Goal: Task Accomplishment & Management: Use online tool/utility

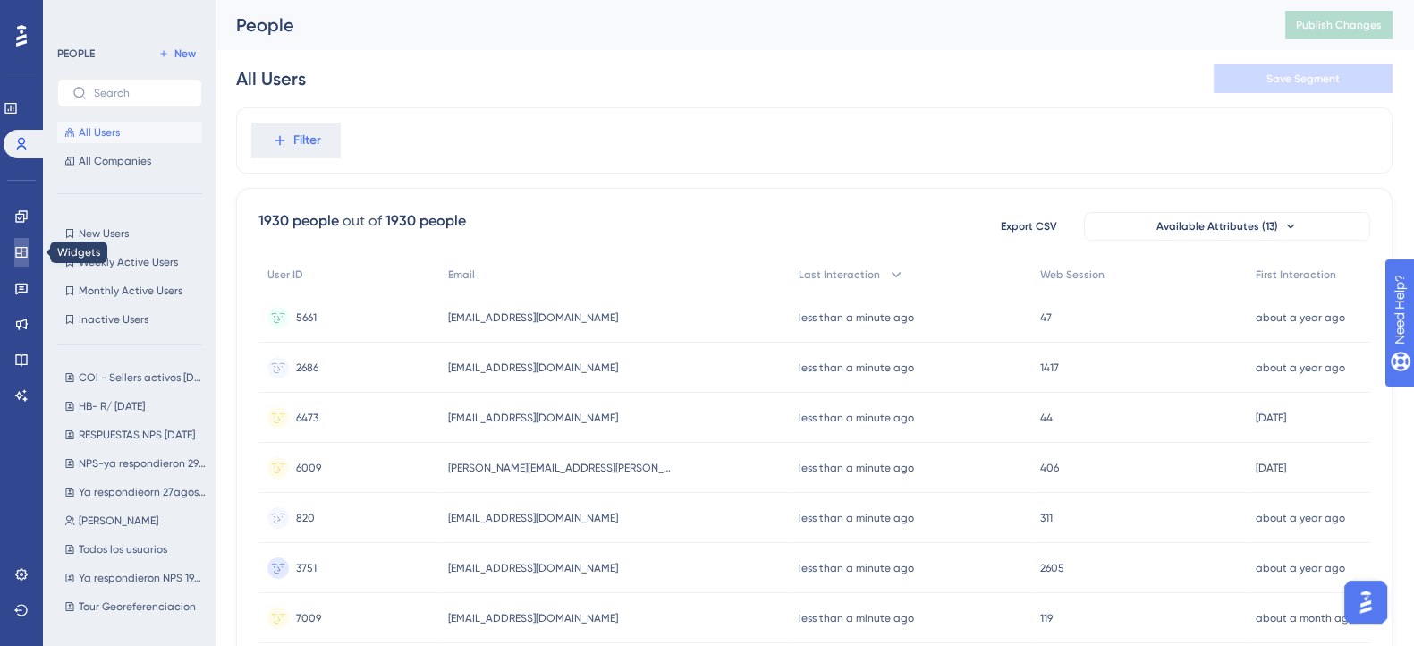
click at [23, 254] on icon at bounding box center [21, 252] width 14 height 14
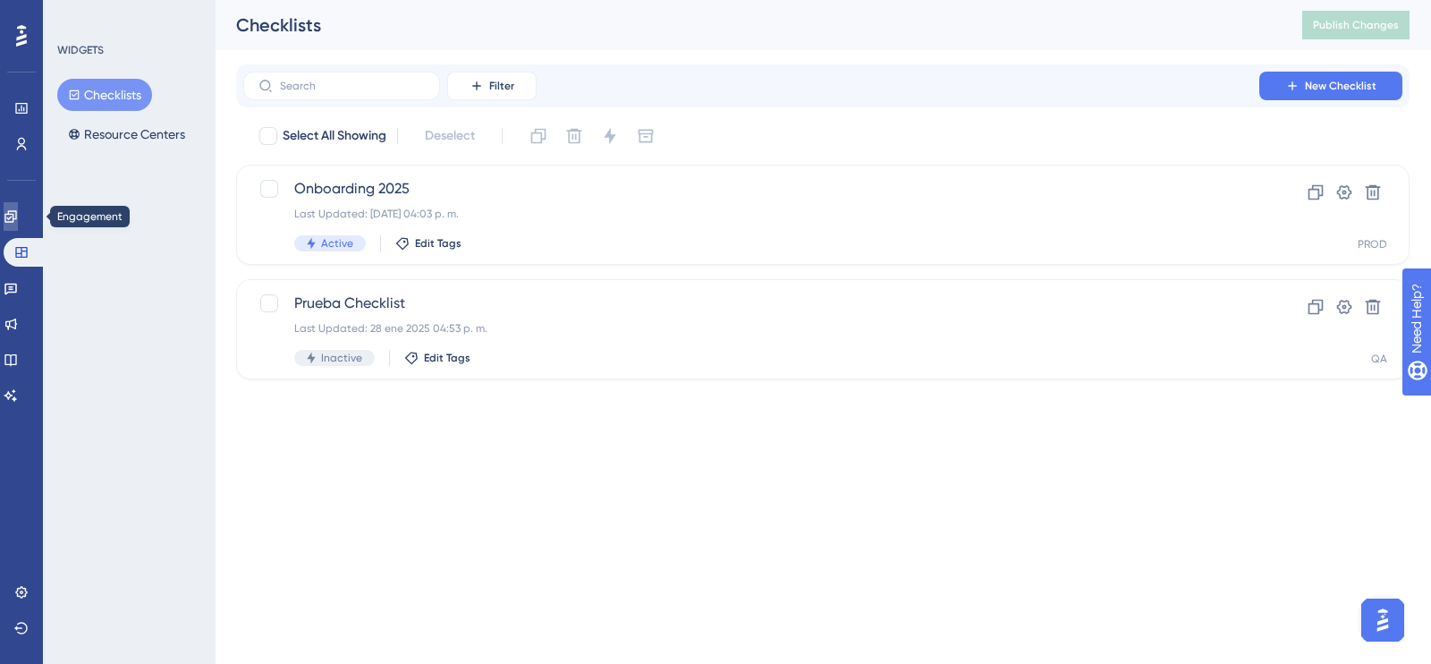
click at [18, 212] on icon at bounding box center [11, 216] width 14 height 14
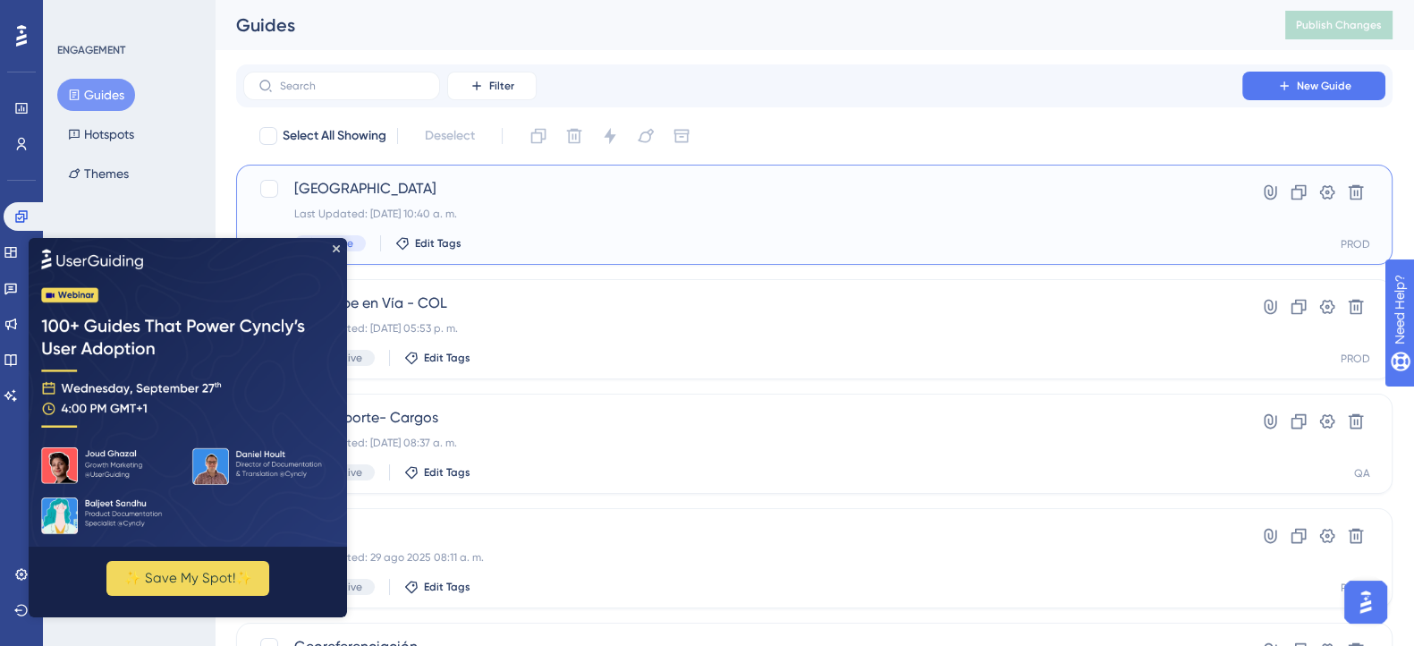
click at [444, 201] on div "Derrumbe Banner center Last Updated: [DATE] 10:40 a. m. Active Edit Tags" at bounding box center [742, 214] width 897 height 73
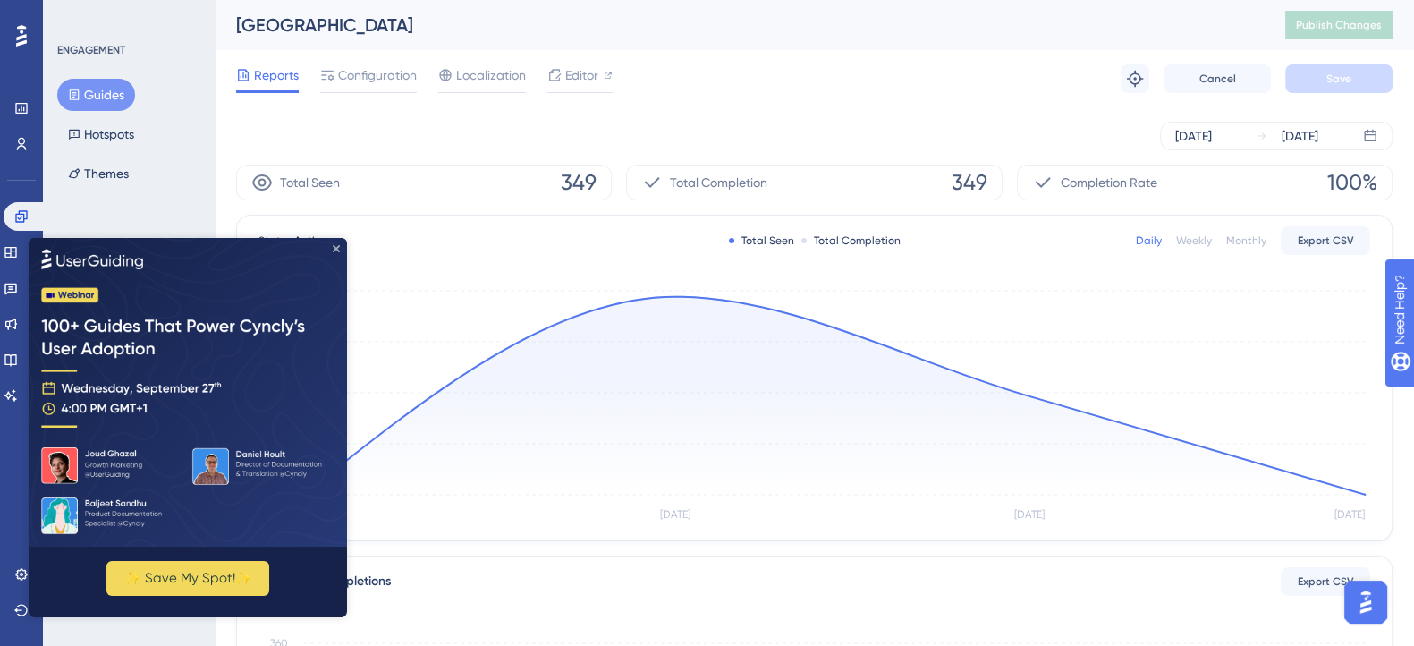
click at [334, 248] on icon "Close Preview" at bounding box center [336, 248] width 7 height 7
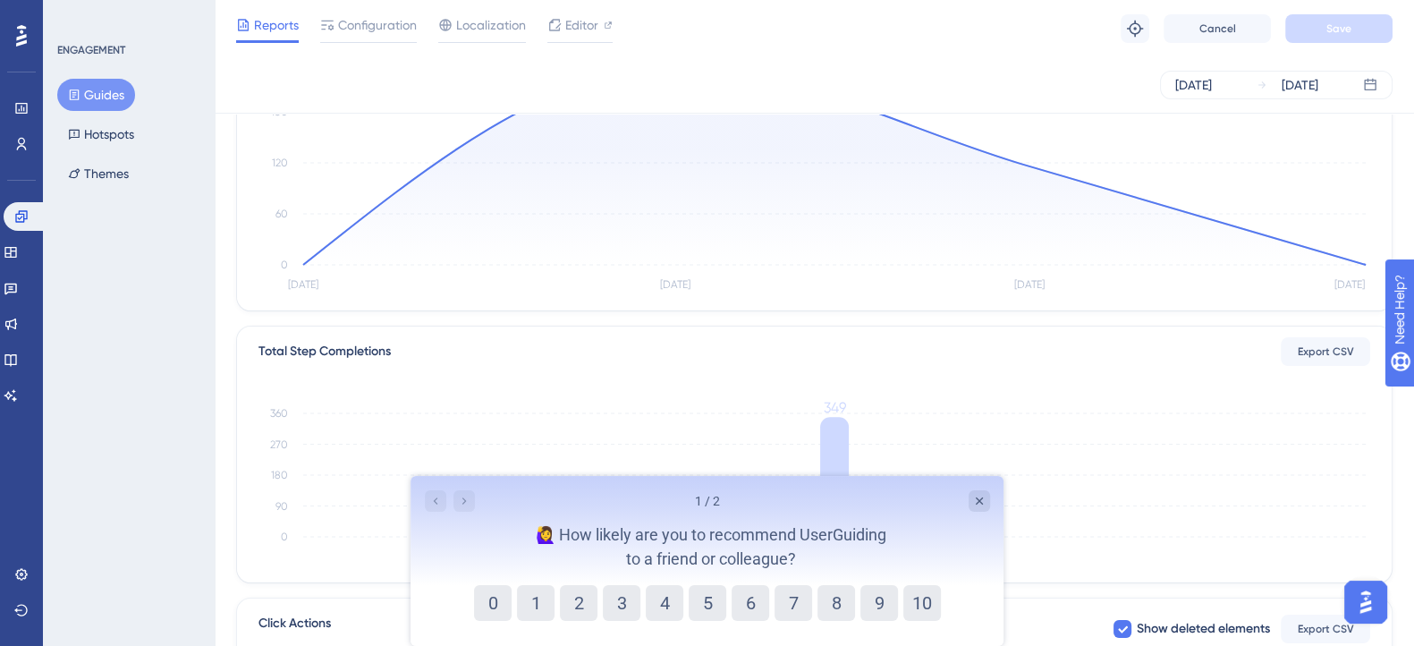
scroll to position [223, 0]
click at [976, 499] on icon "Close survey" at bounding box center [978, 501] width 14 height 14
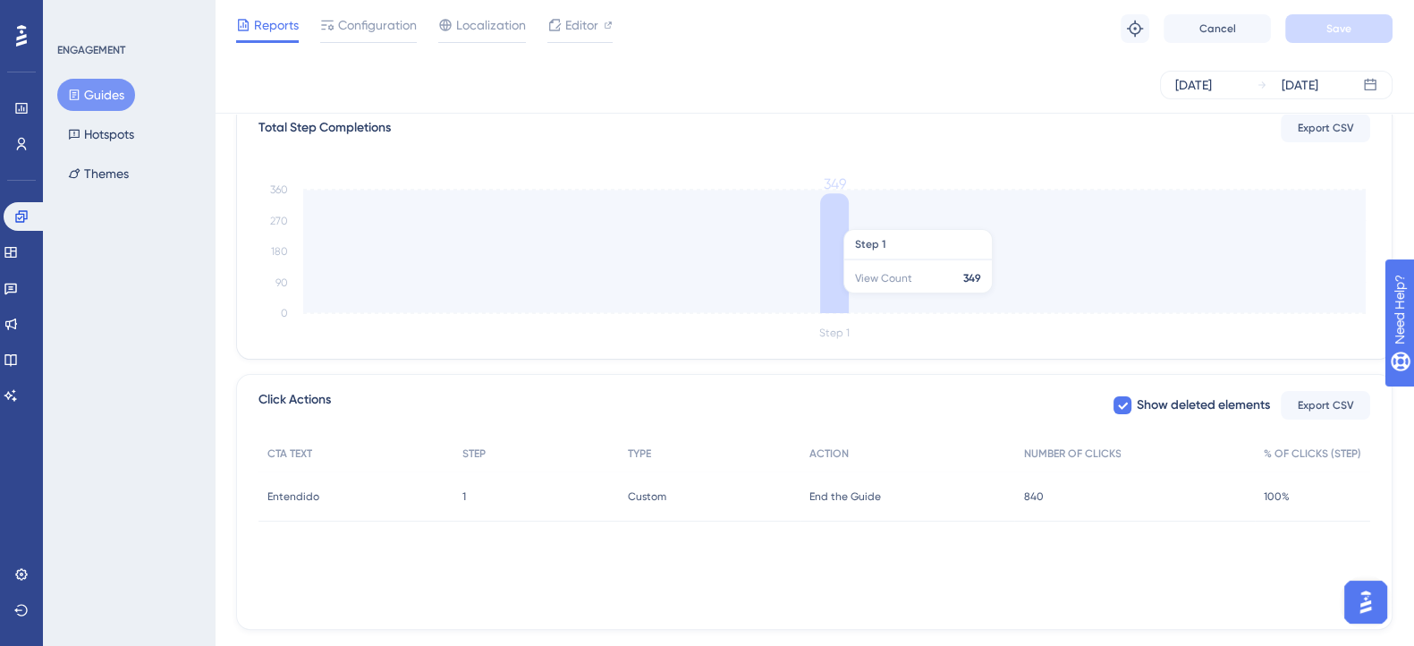
scroll to position [487, 0]
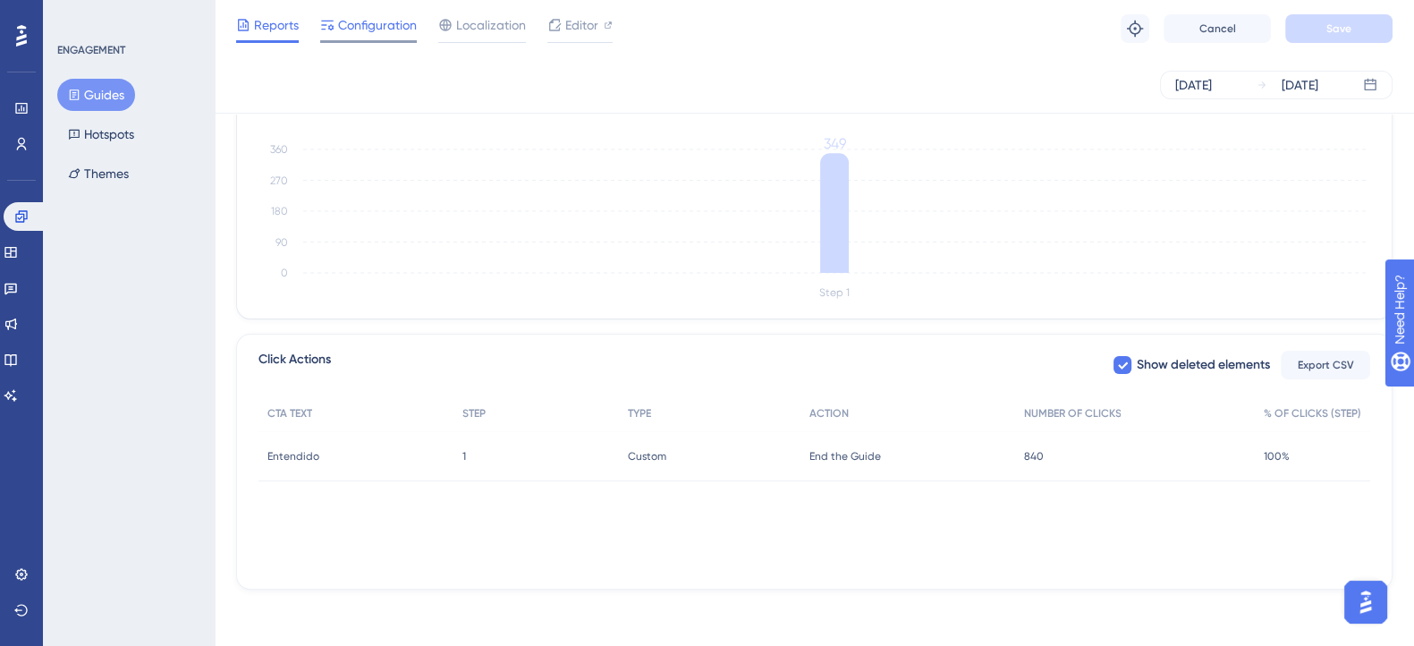
click at [398, 30] on span "Configuration" at bounding box center [377, 24] width 79 height 21
